Goal: Task Accomplishment & Management: Manage account settings

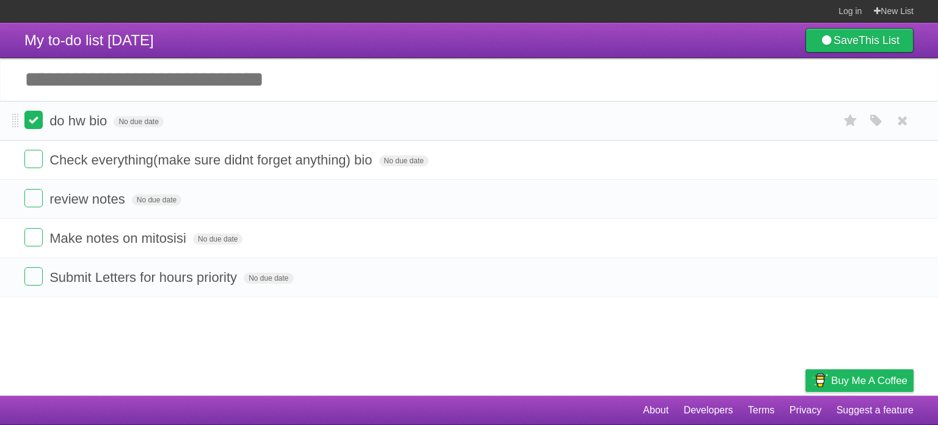
click at [29, 119] on label at bounding box center [33, 120] width 18 height 18
click at [37, 158] on label at bounding box center [33, 159] width 18 height 18
click at [34, 200] on label at bounding box center [33, 198] width 18 height 18
click at [37, 233] on label at bounding box center [33, 237] width 18 height 18
click at [913, 124] on link at bounding box center [902, 121] width 23 height 20
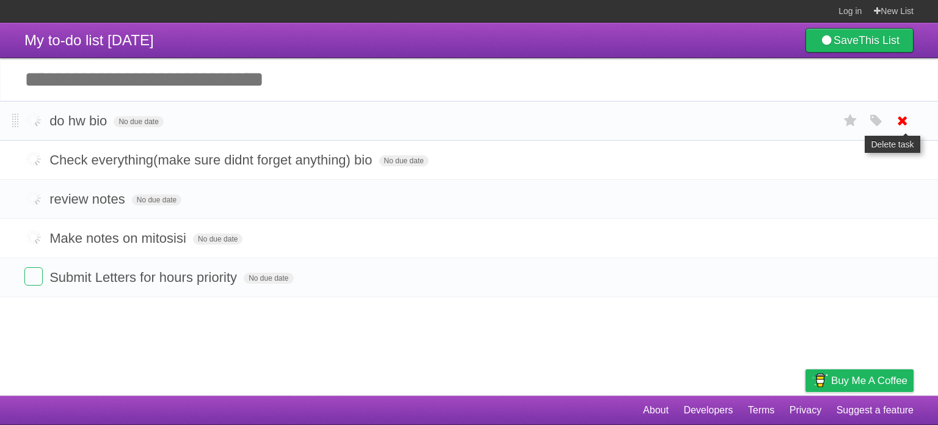
click at [904, 120] on icon at bounding box center [902, 121] width 17 height 20
click at [907, 169] on icon at bounding box center [902, 160] width 17 height 20
click at [892, 204] on link at bounding box center [902, 199] width 23 height 20
click at [909, 242] on icon at bounding box center [902, 238] width 17 height 20
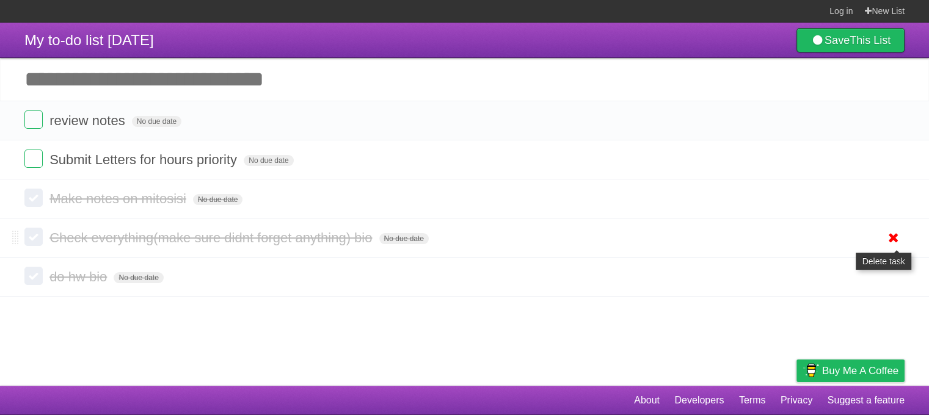
click at [889, 236] on icon at bounding box center [893, 238] width 17 height 20
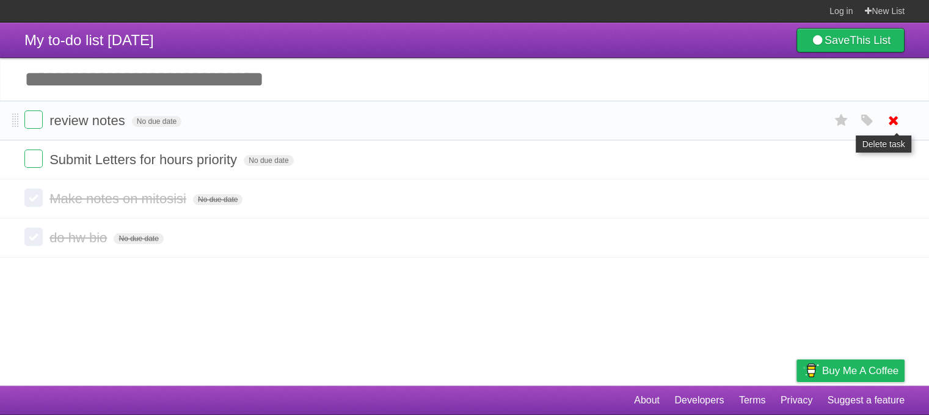
click at [897, 117] on icon at bounding box center [893, 121] width 17 height 20
click at [100, 124] on span "review notes" at bounding box center [88, 120] width 79 height 15
click at [115, 119] on input "**********" at bounding box center [90, 122] width 82 height 16
type input "**********"
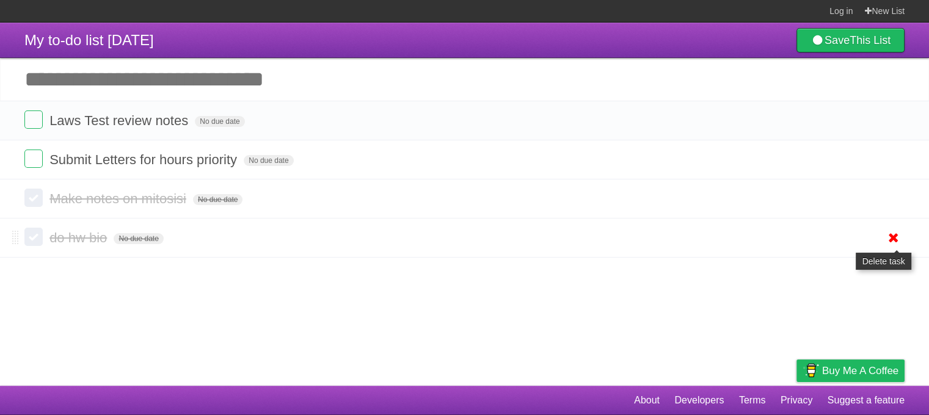
click at [892, 239] on icon at bounding box center [893, 238] width 17 height 20
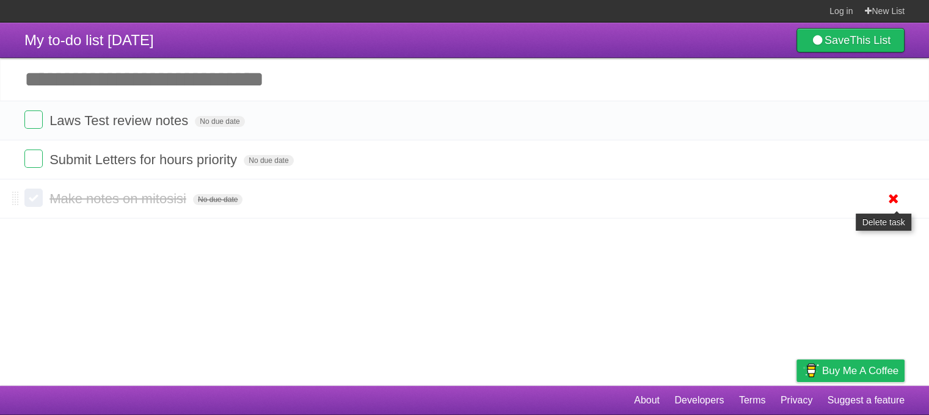
click at [901, 195] on icon at bounding box center [893, 199] width 17 height 20
click at [511, 63] on input "Add another task" at bounding box center [464, 79] width 929 height 43
